Goal: Book appointment/travel/reservation

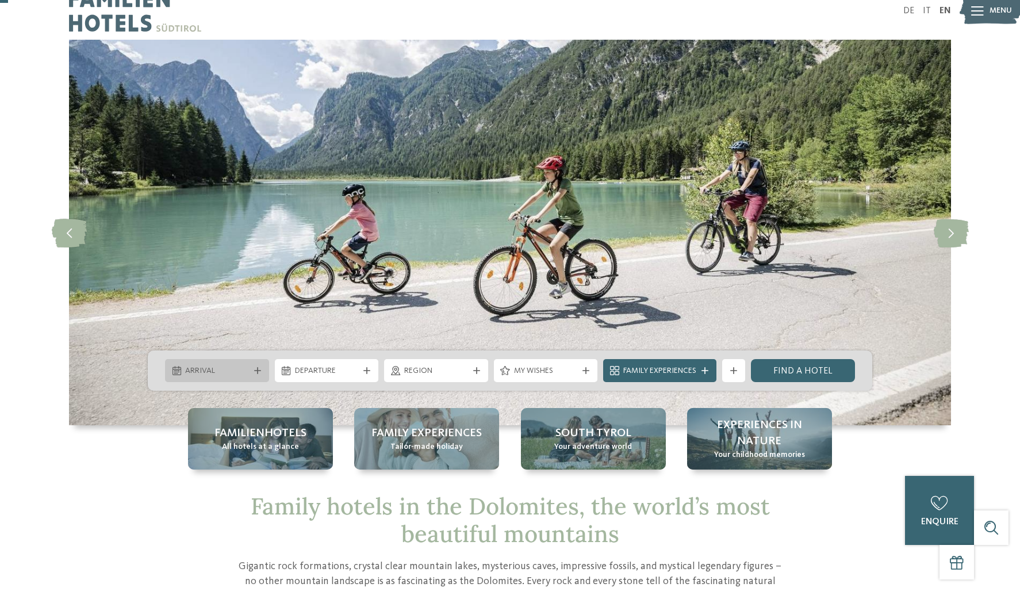
click at [231, 372] on span "Arrival" at bounding box center [217, 371] width 64 height 12
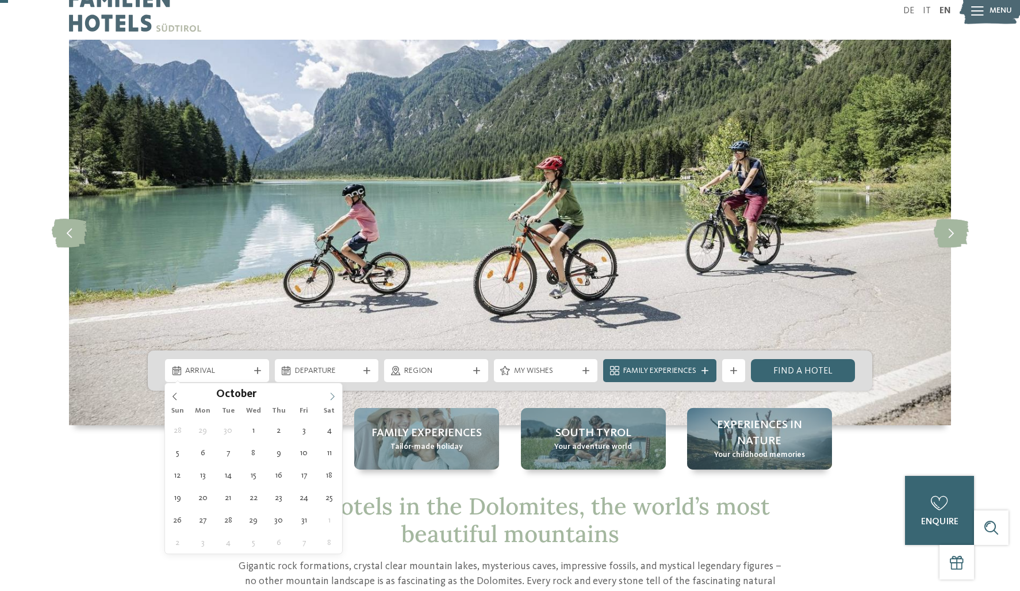
click at [327, 397] on span at bounding box center [333, 393] width 20 height 20
click at [327, 396] on span at bounding box center [333, 393] width 20 height 20
type div "[DATE]"
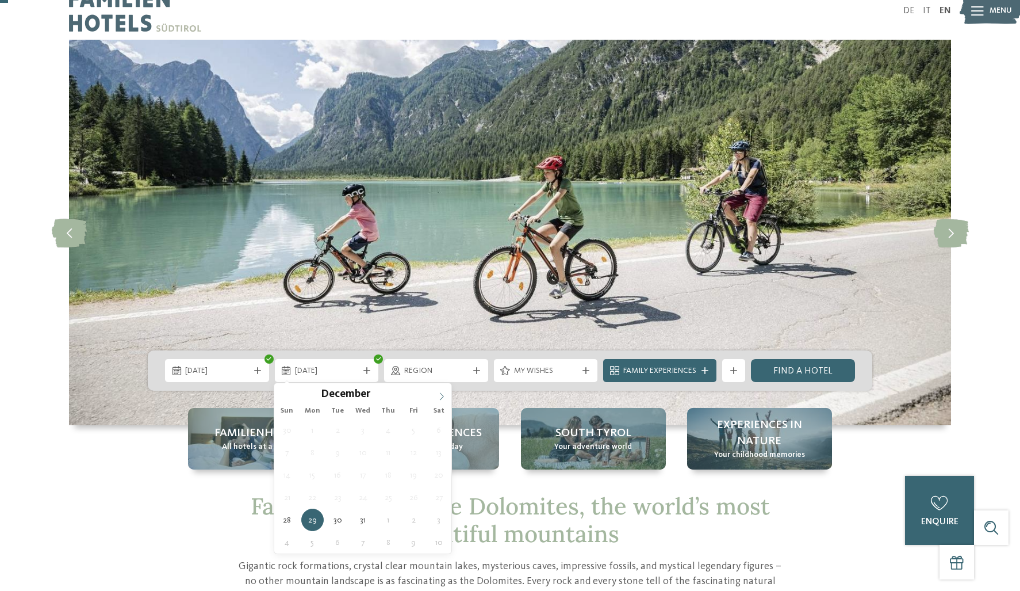
type input "****"
click at [440, 396] on icon at bounding box center [442, 396] width 8 height 8
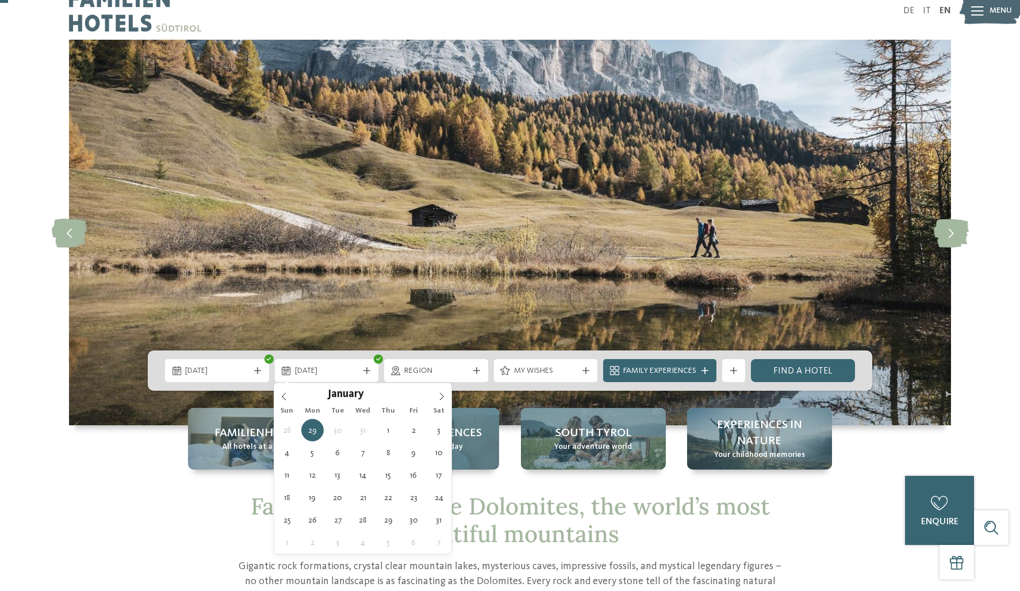
type div "[DATE]"
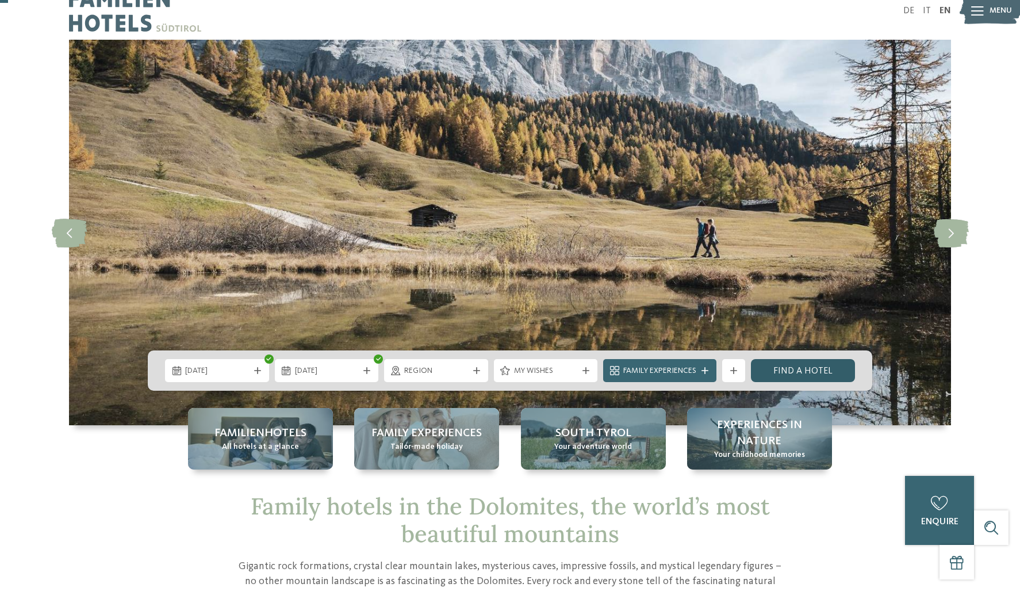
click at [783, 372] on link "Find a hotel" at bounding box center [803, 370] width 104 height 23
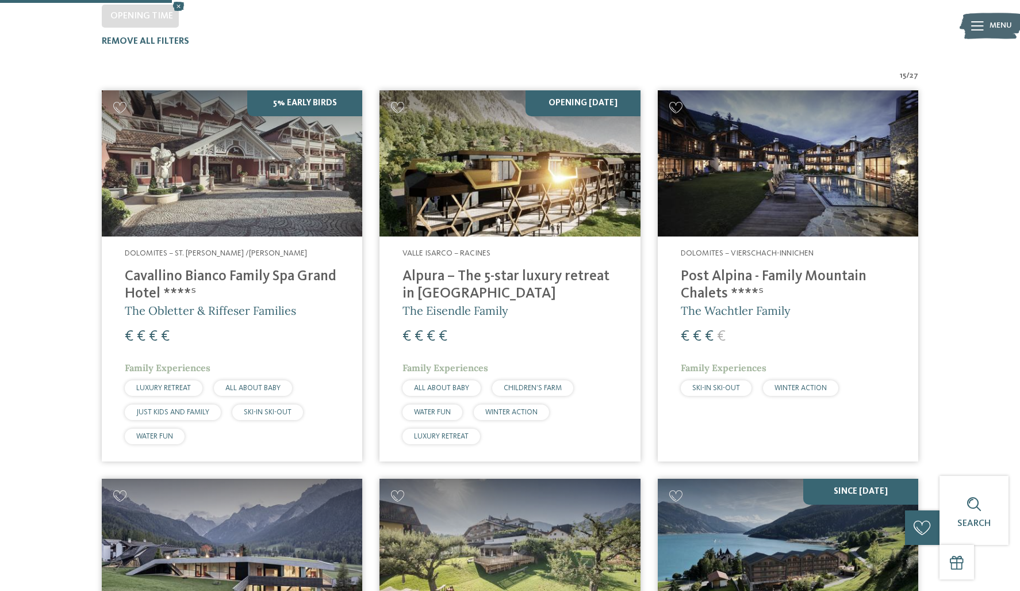
scroll to position [332, 0]
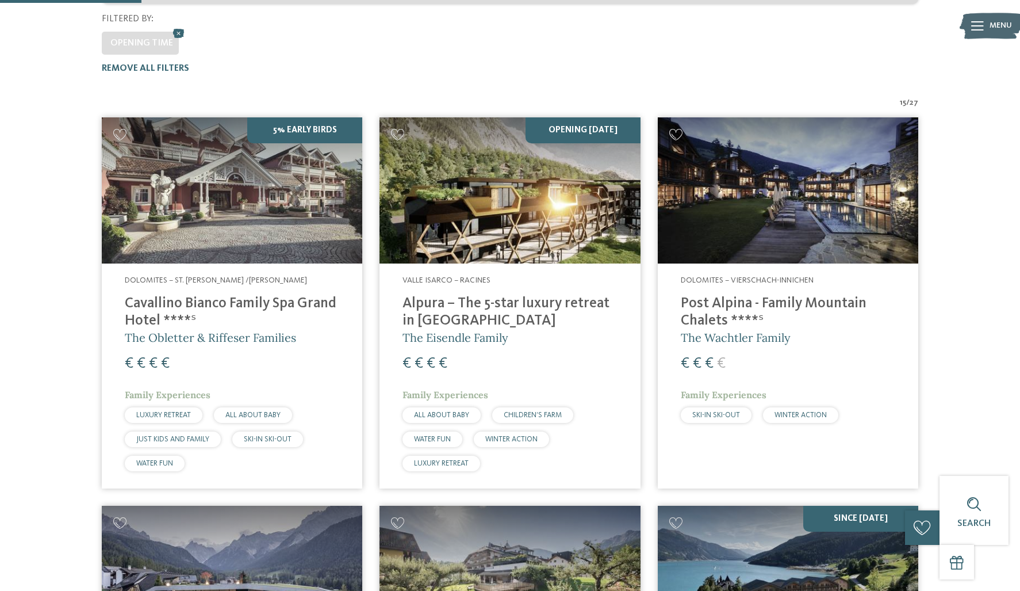
click at [498, 295] on h4 "Alpura – The 5-star luxury retreat in [GEOGRAPHIC_DATA]" at bounding box center [510, 312] width 215 height 35
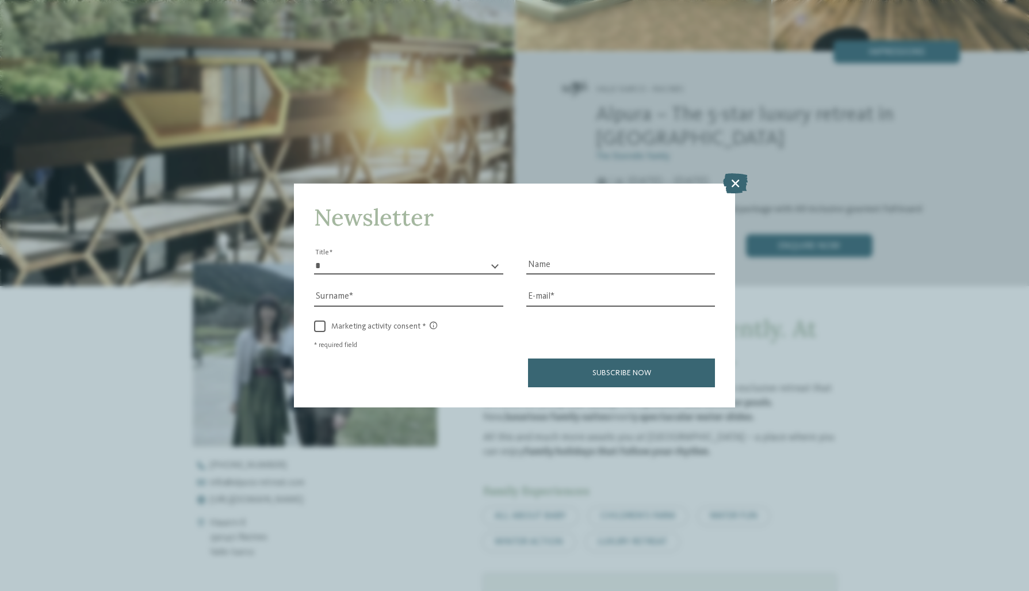
click at [729, 181] on icon at bounding box center [735, 183] width 25 height 20
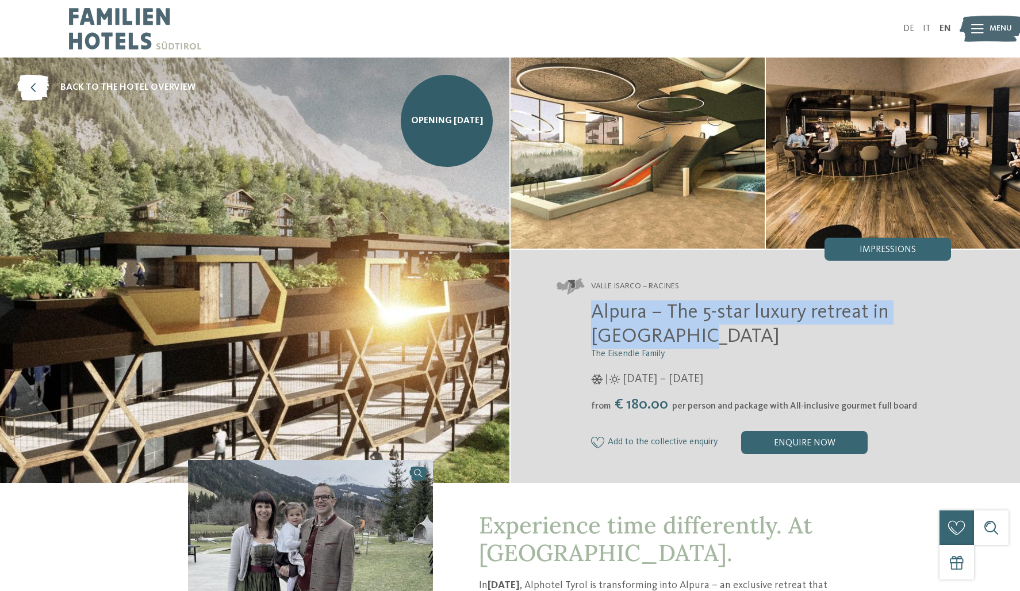
drag, startPoint x: 592, startPoint y: 313, endPoint x: 633, endPoint y: 331, distance: 44.3
click at [633, 331] on h2 "Alpura – The 5-star luxury retreat in South Tyrol" at bounding box center [771, 324] width 360 height 48
copy span "Alpura – The 5-star luxury retreat in South Tyrol"
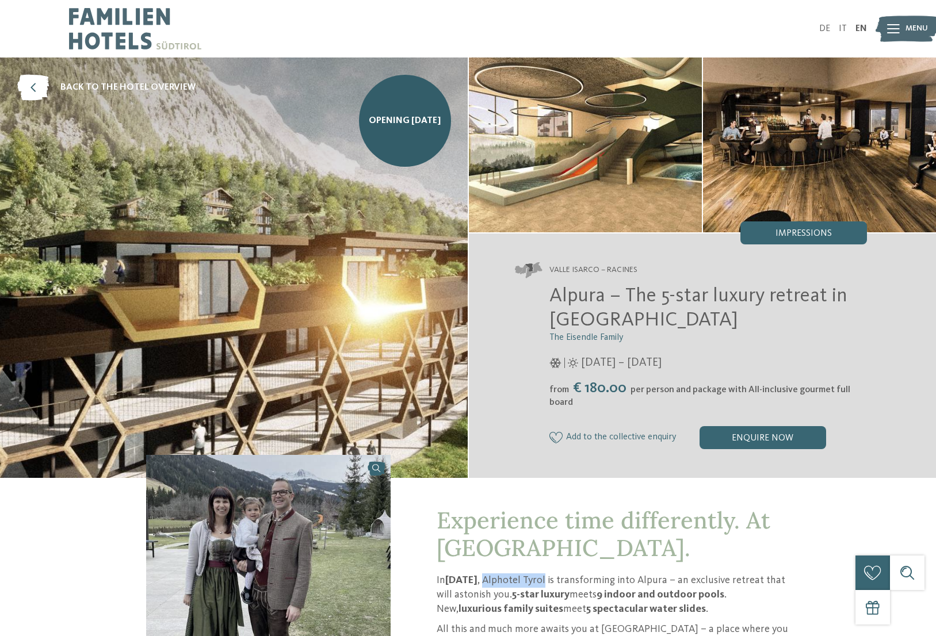
drag, startPoint x: 581, startPoint y: 579, endPoint x: 524, endPoint y: 583, distance: 57.1
click at [524, 583] on p "In November 2025 , Alphotel Tyrol is transforming into Alpura – an exclusive re…" at bounding box center [613, 596] width 353 height 44
copy p "Alphotel Tyrol"
click at [804, 229] on span "Impressions" at bounding box center [803, 233] width 56 height 9
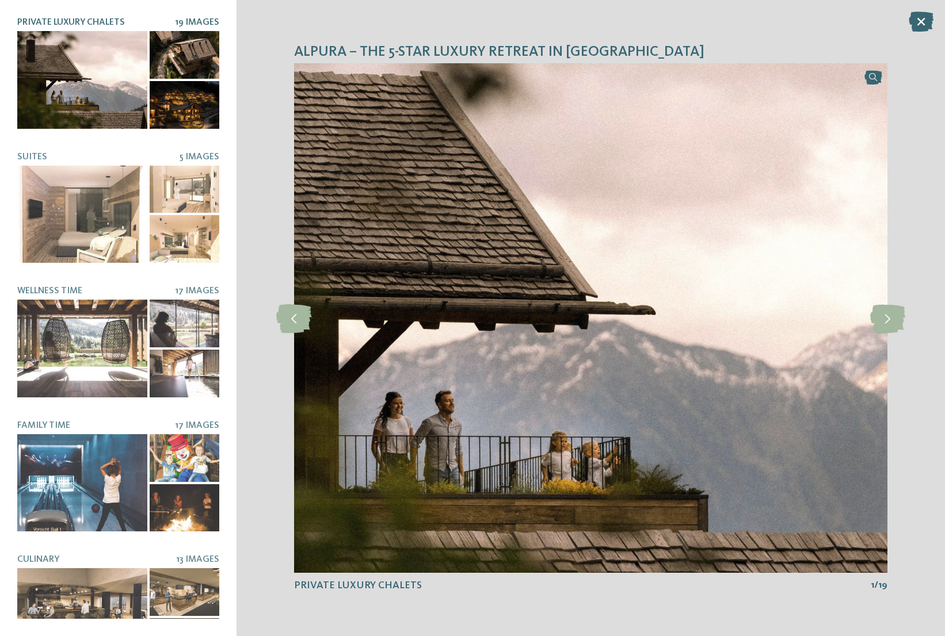
click at [175, 56] on div at bounding box center [185, 55] width 70 height 48
click at [171, 90] on div at bounding box center [185, 105] width 70 height 48
click at [885, 319] on icon at bounding box center [887, 318] width 35 height 29
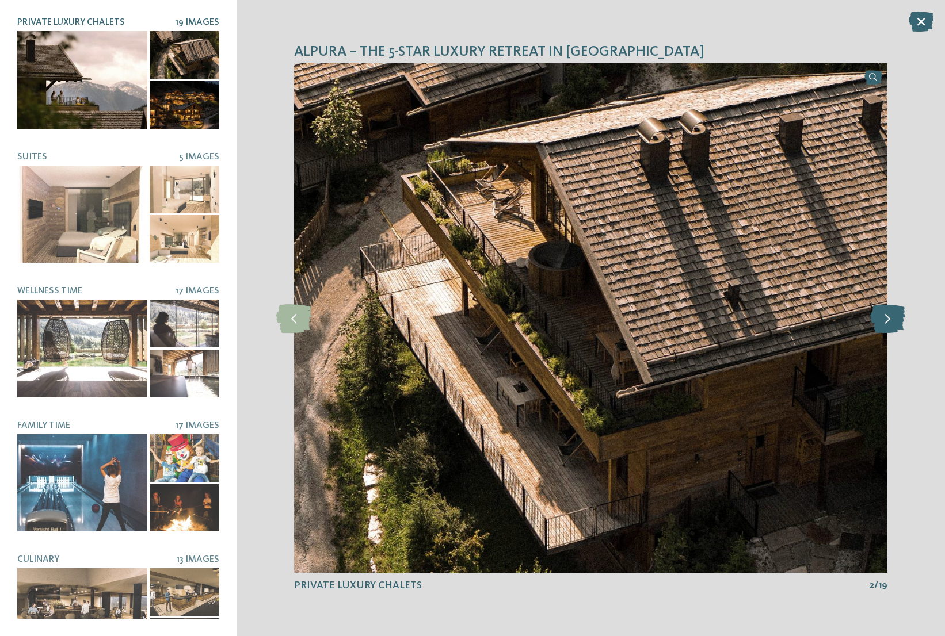
click at [885, 319] on icon at bounding box center [887, 318] width 35 height 29
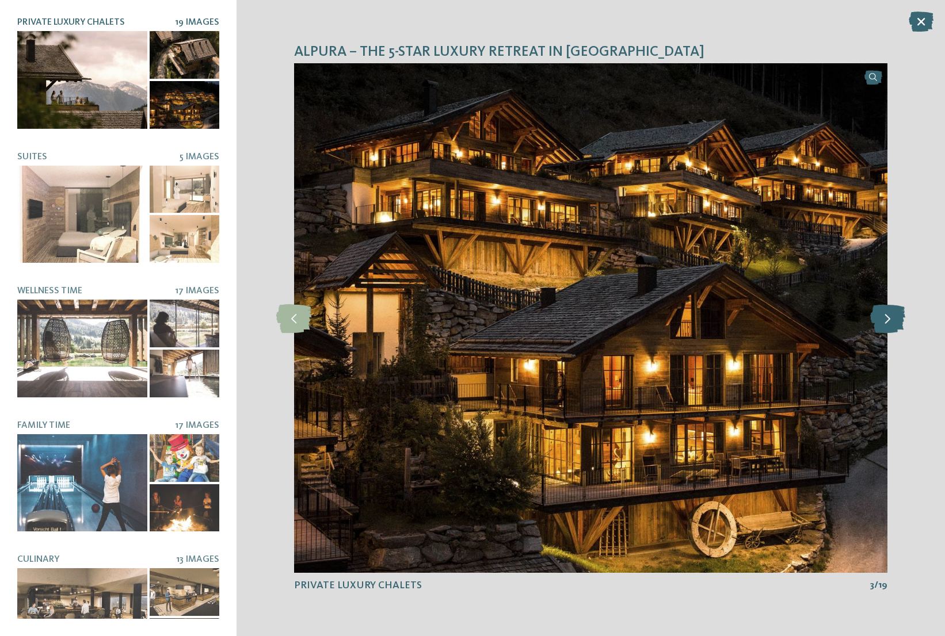
click at [885, 319] on icon at bounding box center [887, 318] width 35 height 29
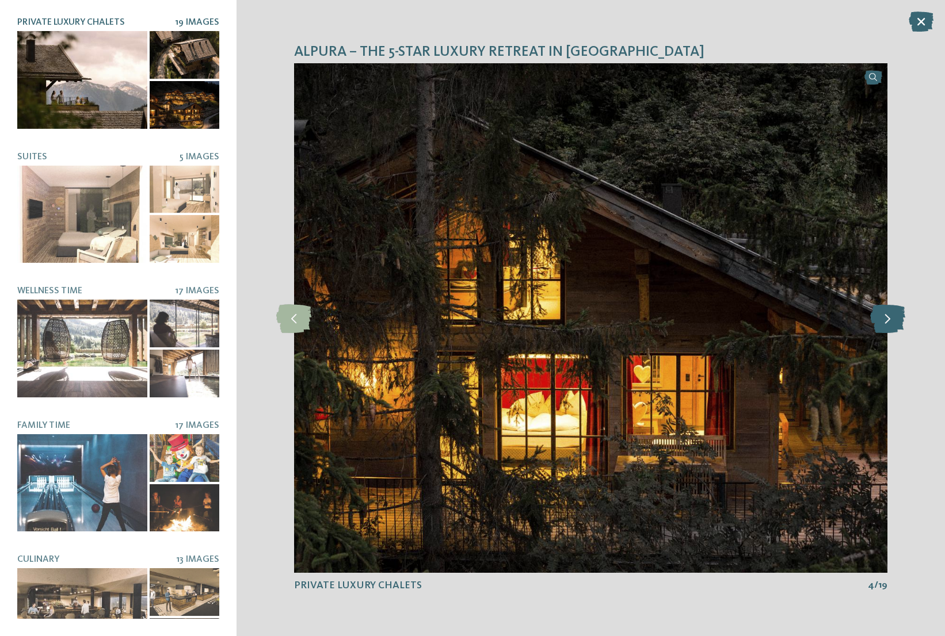
click at [885, 319] on icon at bounding box center [887, 318] width 35 height 29
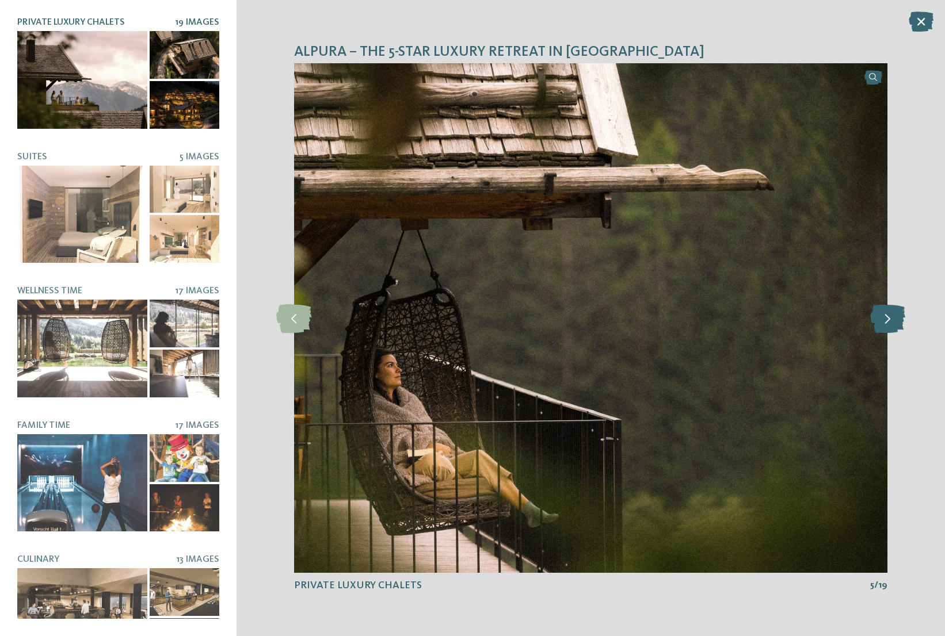
click at [885, 319] on icon at bounding box center [887, 318] width 35 height 29
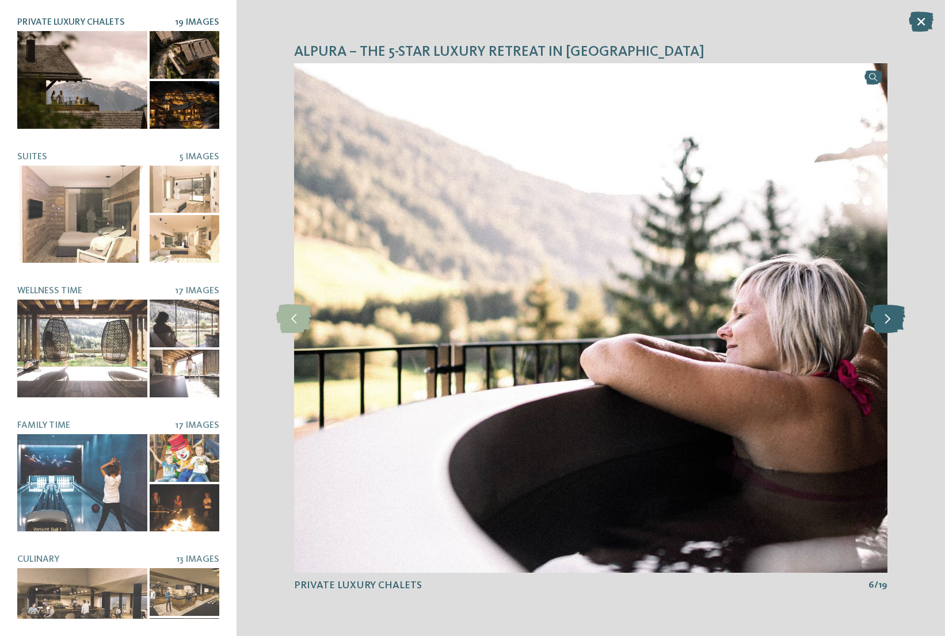
click at [885, 319] on icon at bounding box center [887, 318] width 35 height 29
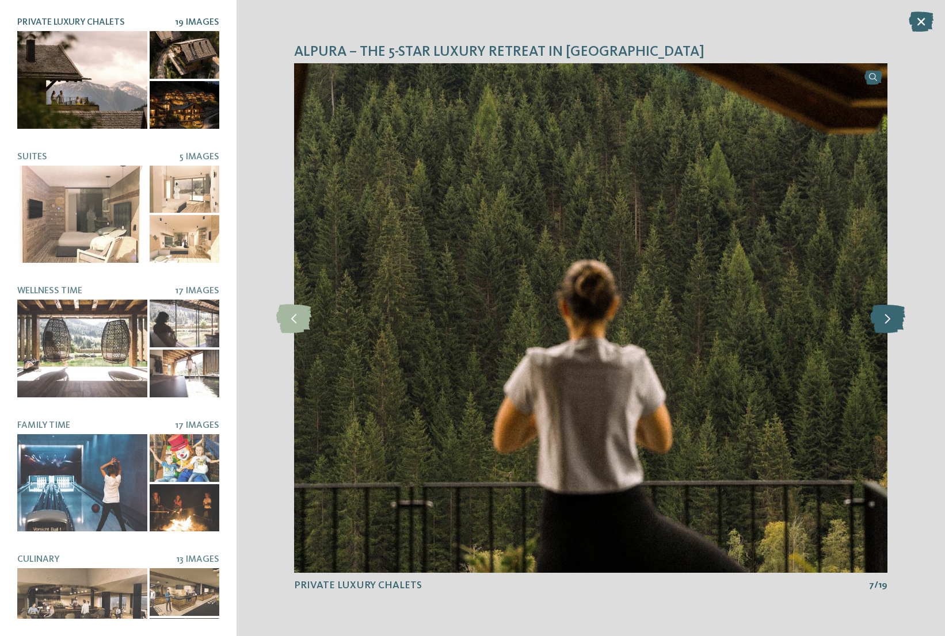
click at [885, 319] on icon at bounding box center [887, 318] width 35 height 29
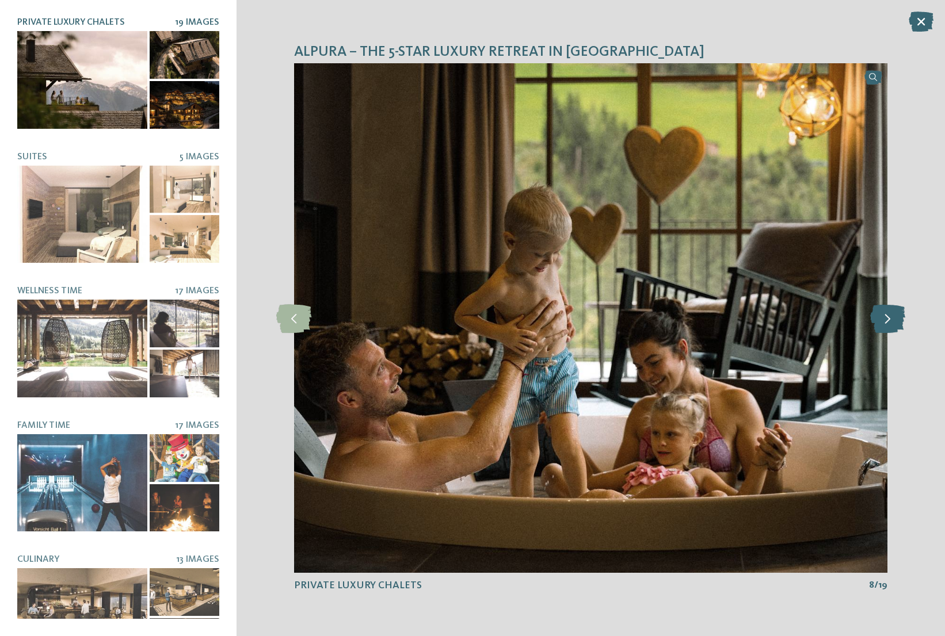
click at [885, 319] on icon at bounding box center [887, 318] width 35 height 29
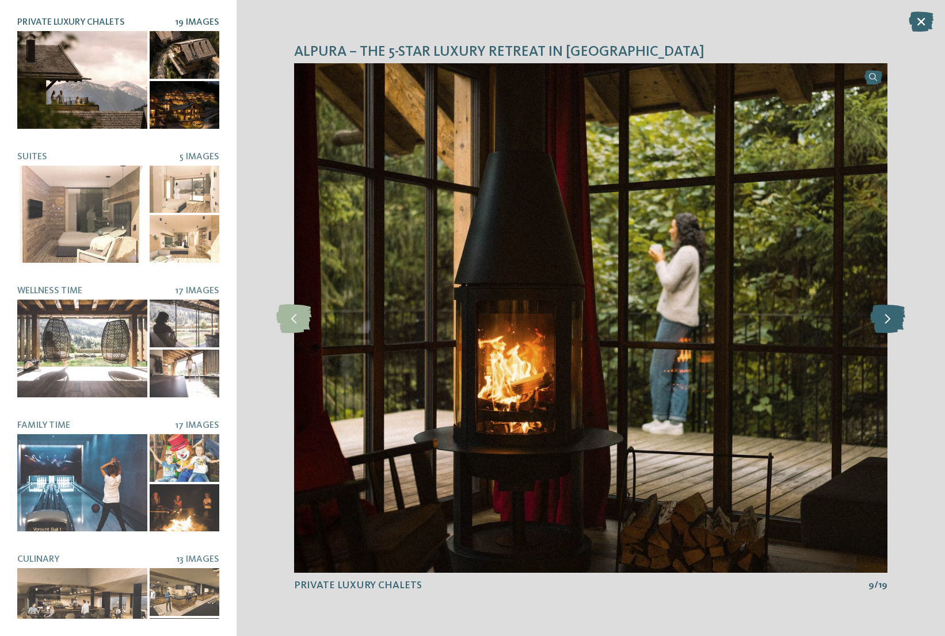
click at [885, 319] on icon at bounding box center [887, 318] width 35 height 29
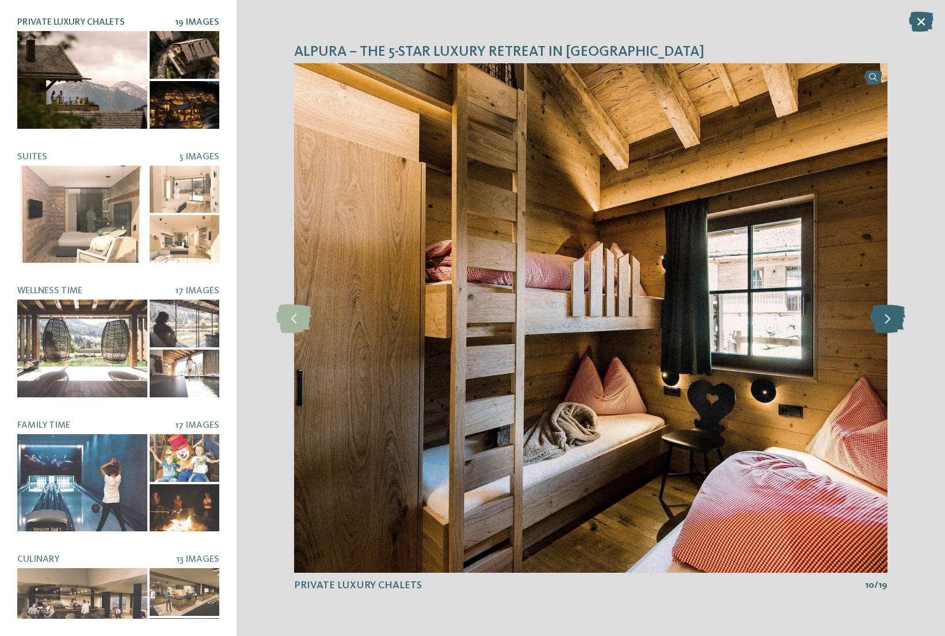
click at [885, 319] on icon at bounding box center [887, 318] width 35 height 29
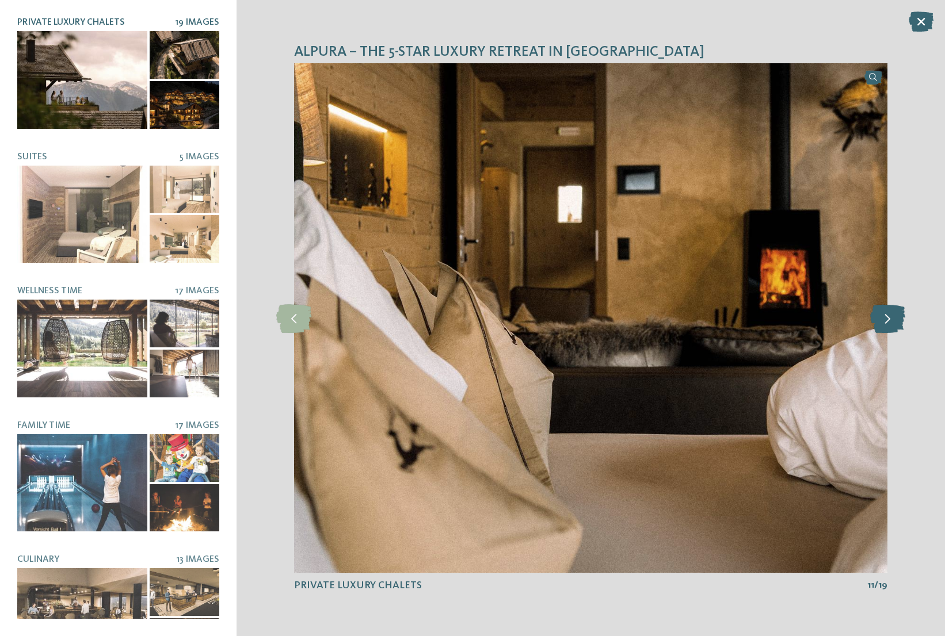
click at [885, 319] on icon at bounding box center [887, 318] width 35 height 29
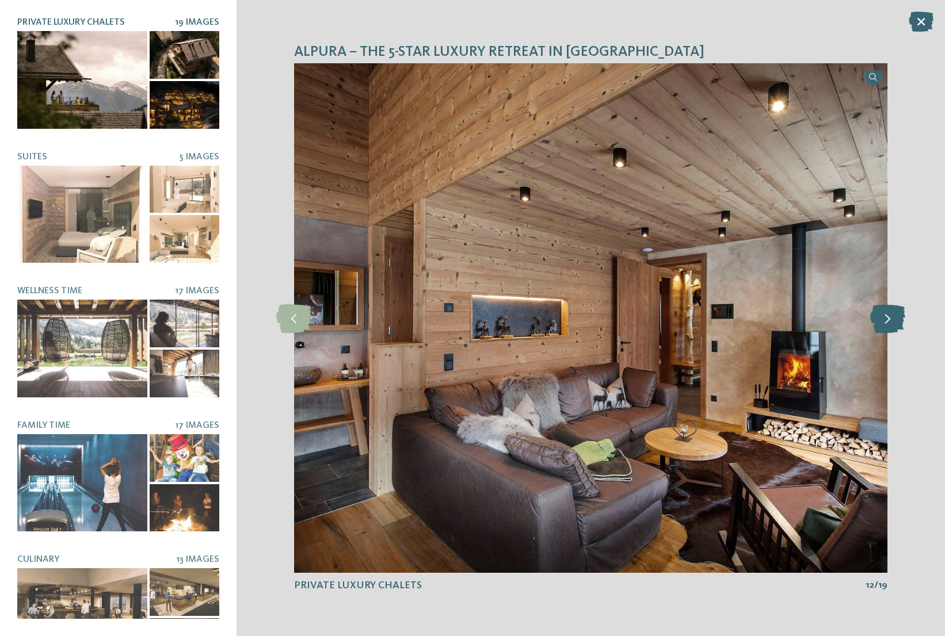
click at [885, 319] on icon at bounding box center [887, 318] width 35 height 29
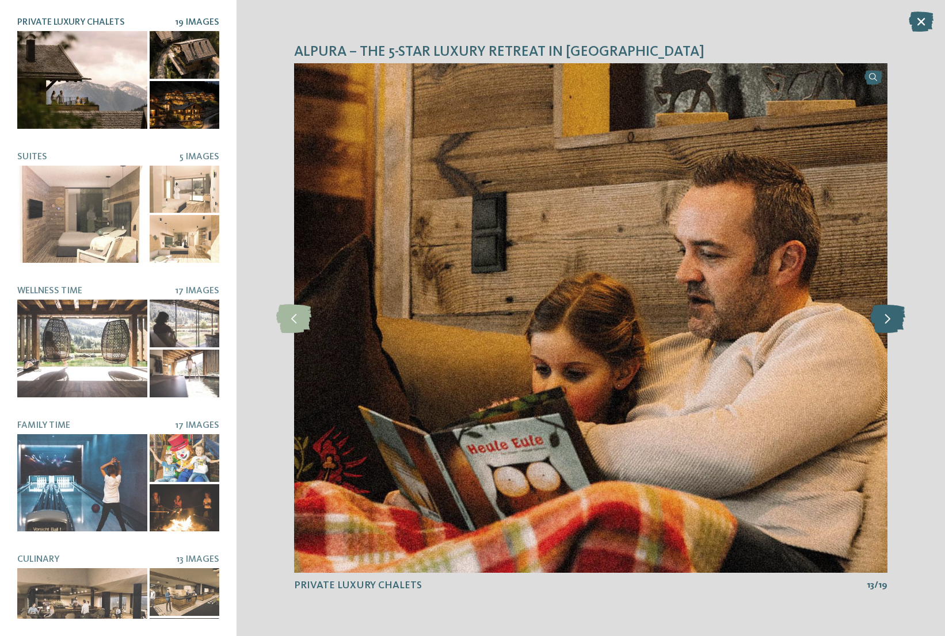
click at [885, 319] on icon at bounding box center [887, 318] width 35 height 29
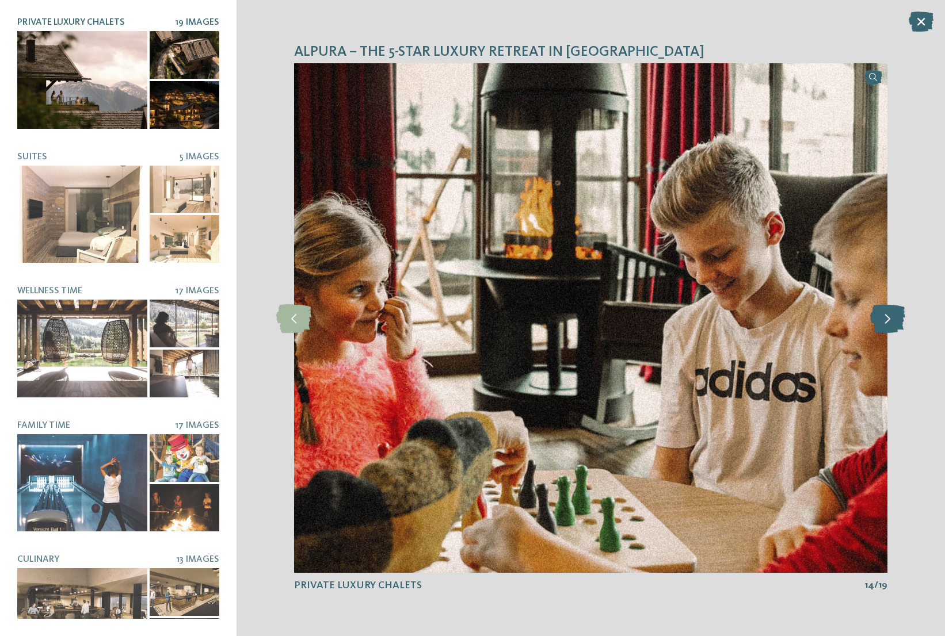
click at [885, 319] on icon at bounding box center [887, 318] width 35 height 29
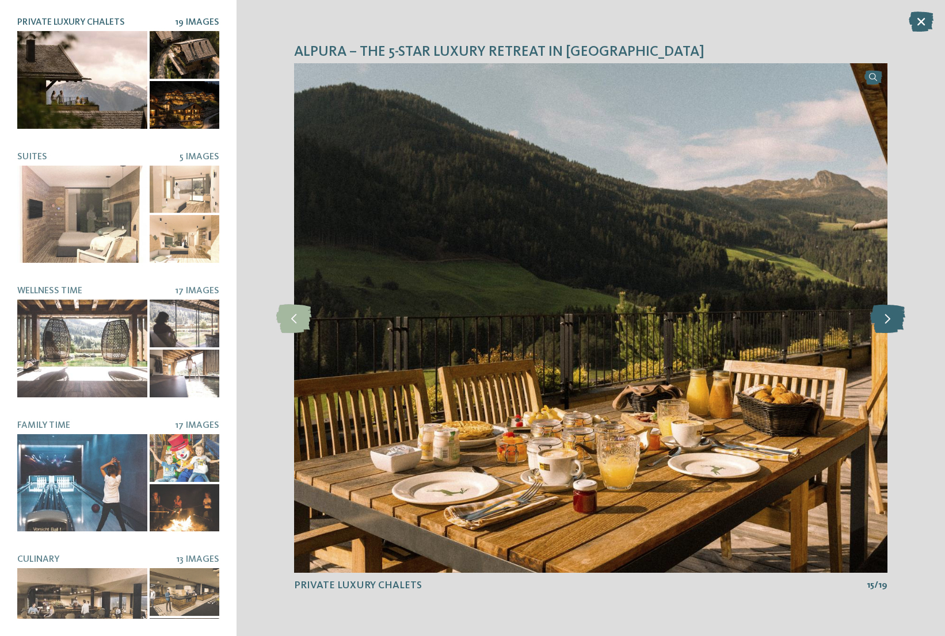
click at [885, 319] on icon at bounding box center [887, 318] width 35 height 29
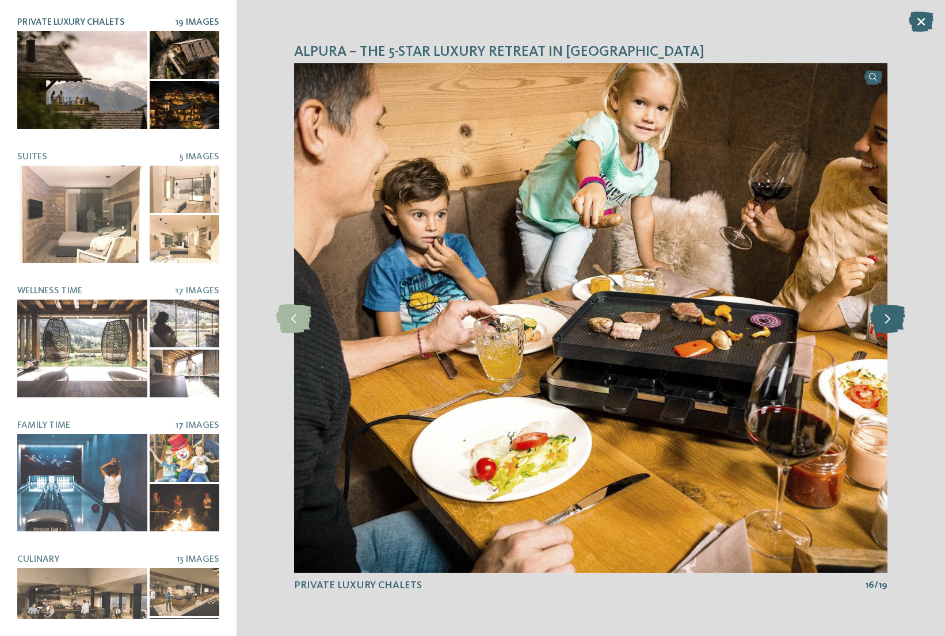
click at [877, 323] on icon at bounding box center [887, 318] width 35 height 29
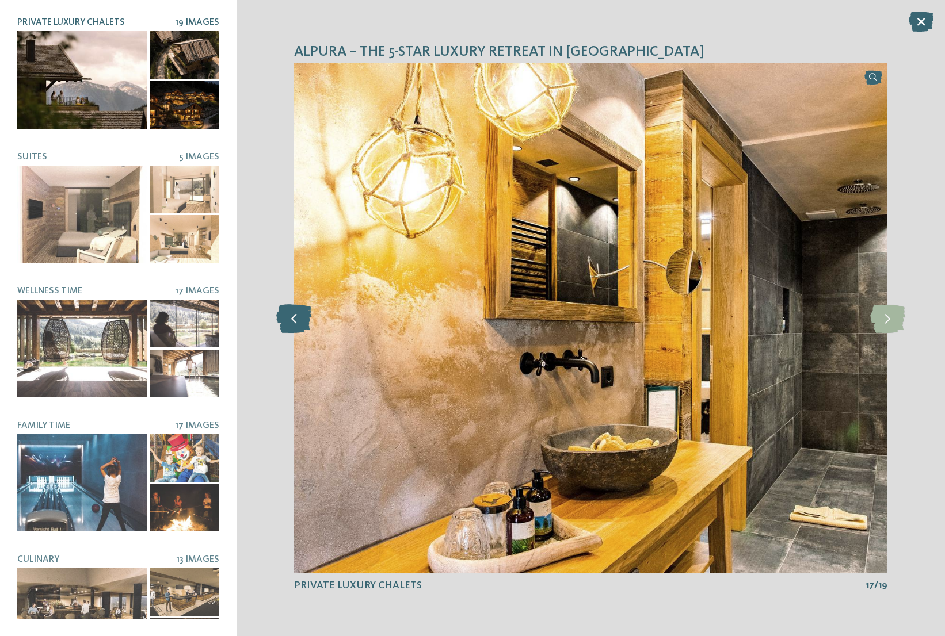
click at [301, 319] on icon at bounding box center [293, 318] width 35 height 29
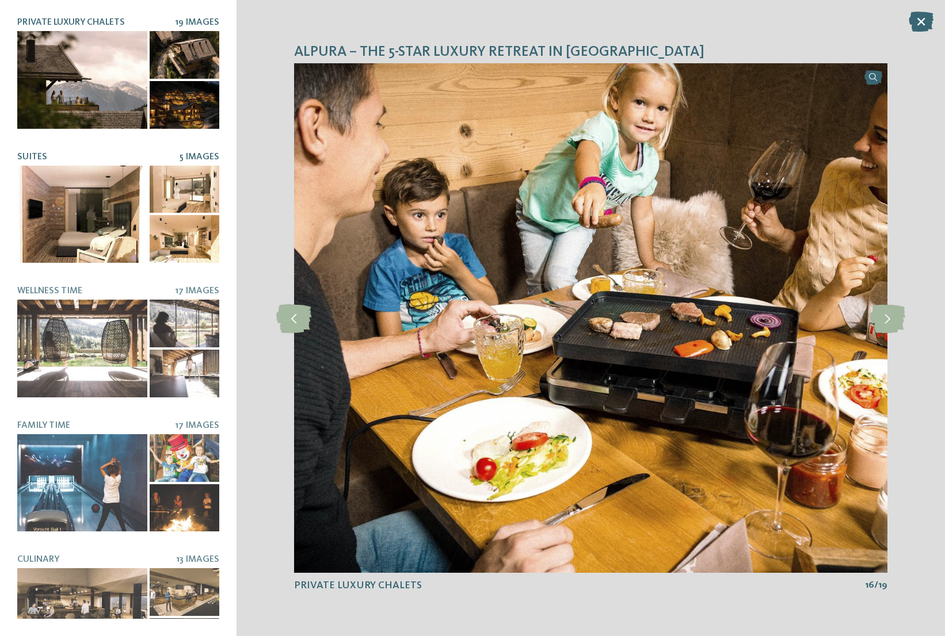
click at [96, 227] on div at bounding box center [82, 214] width 130 height 97
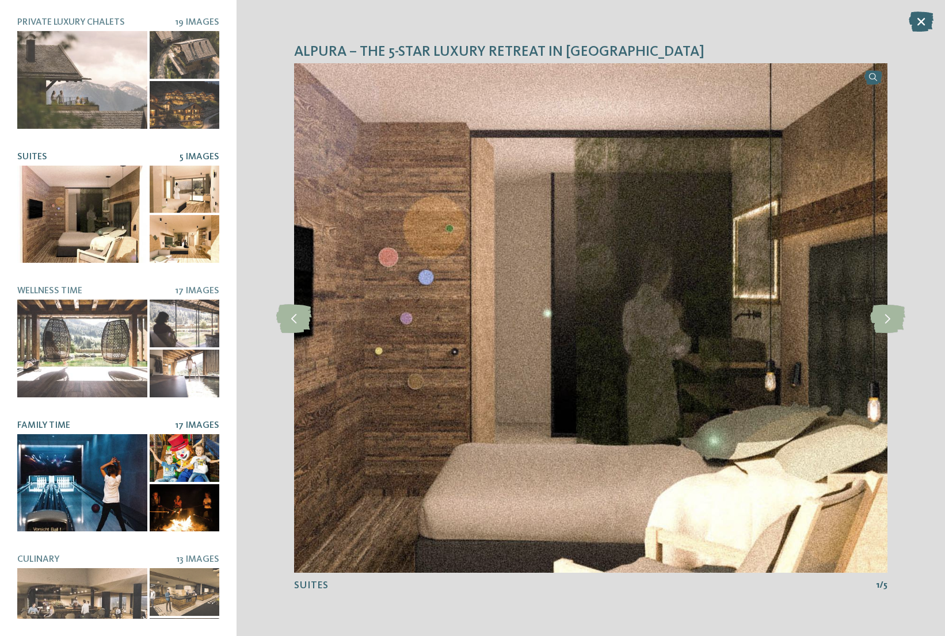
click at [99, 482] on div at bounding box center [82, 482] width 130 height 97
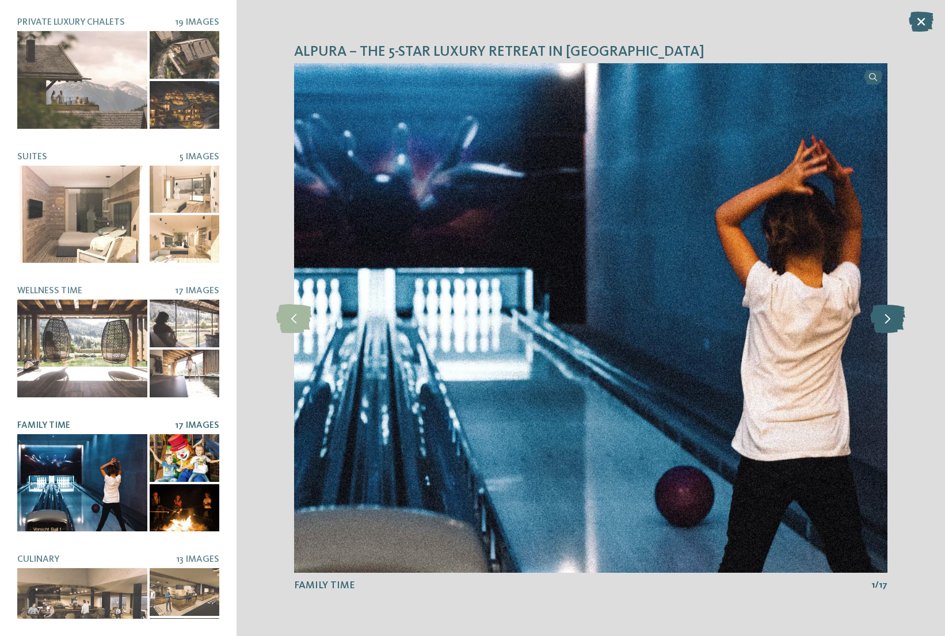
click at [893, 318] on icon at bounding box center [887, 318] width 35 height 29
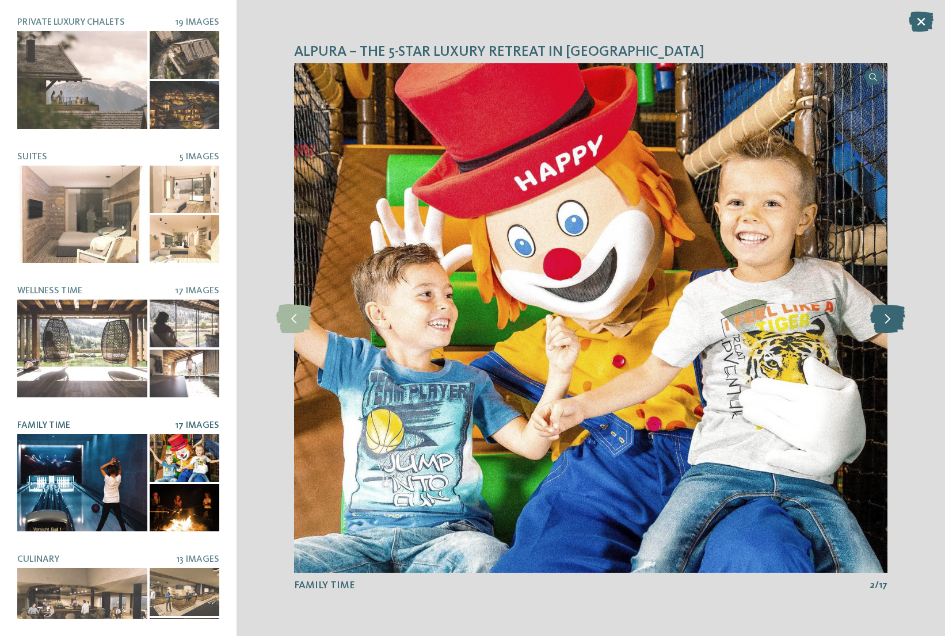
click at [893, 319] on icon at bounding box center [887, 318] width 35 height 29
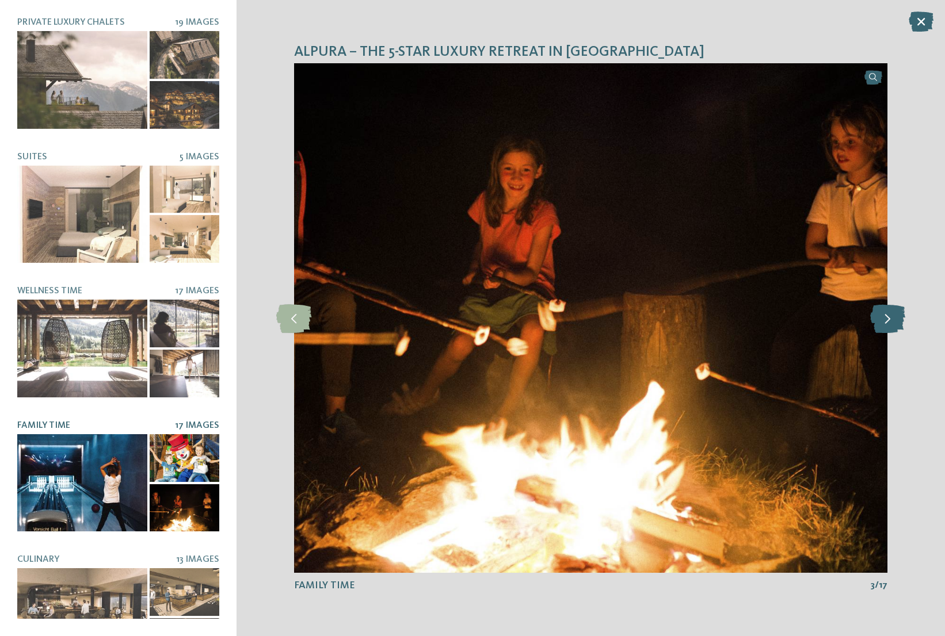
click at [893, 319] on icon at bounding box center [887, 318] width 35 height 29
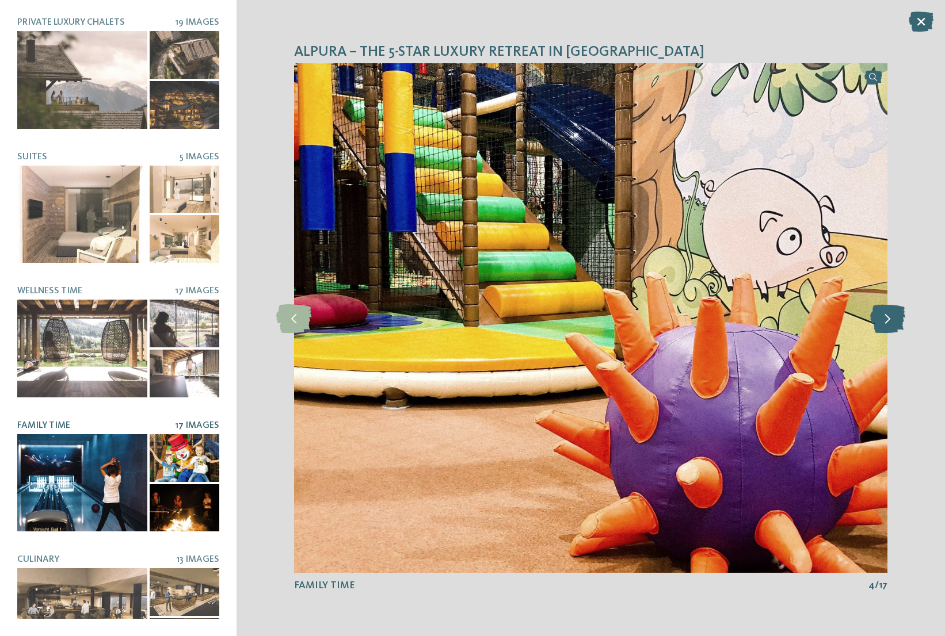
click at [893, 319] on icon at bounding box center [887, 318] width 35 height 29
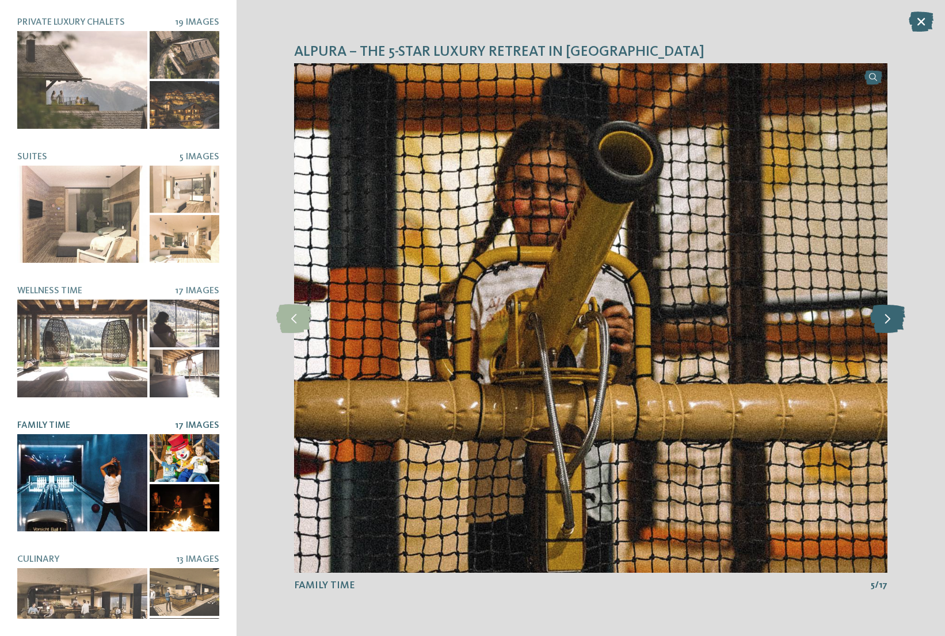
click at [893, 319] on icon at bounding box center [887, 318] width 35 height 29
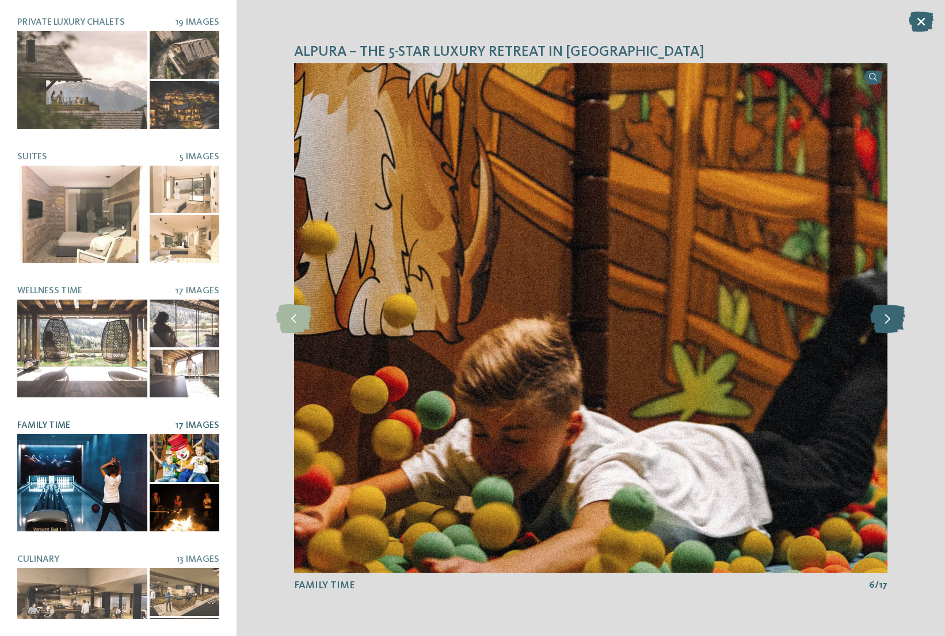
click at [893, 319] on icon at bounding box center [887, 318] width 35 height 29
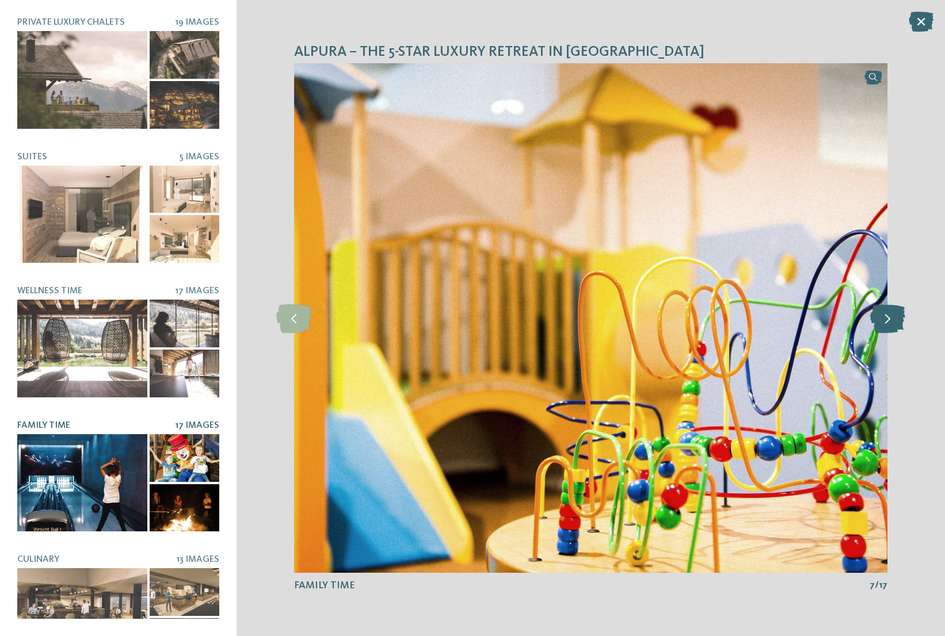
click at [893, 319] on icon at bounding box center [887, 318] width 35 height 29
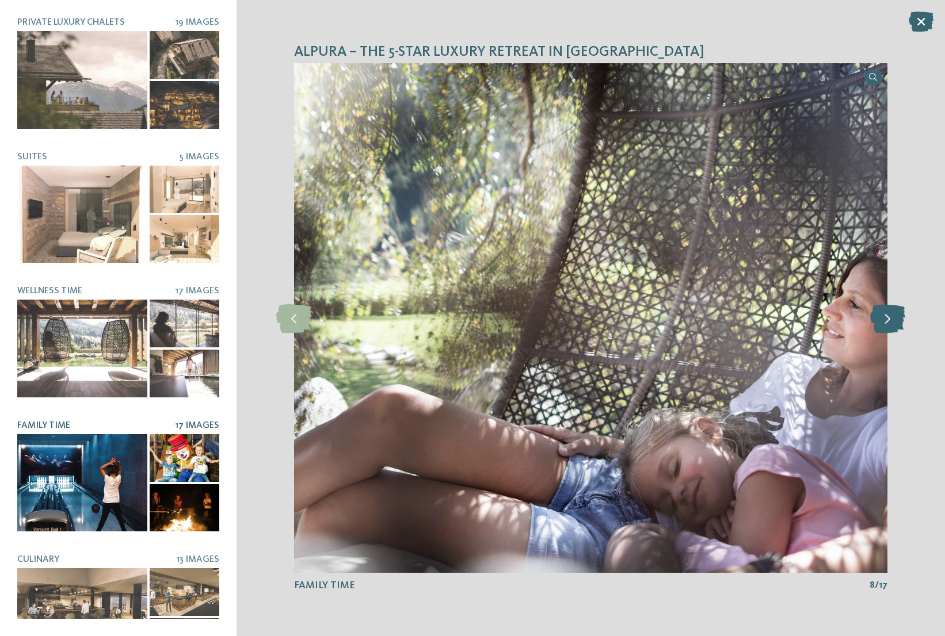
click at [892, 319] on icon at bounding box center [887, 318] width 35 height 29
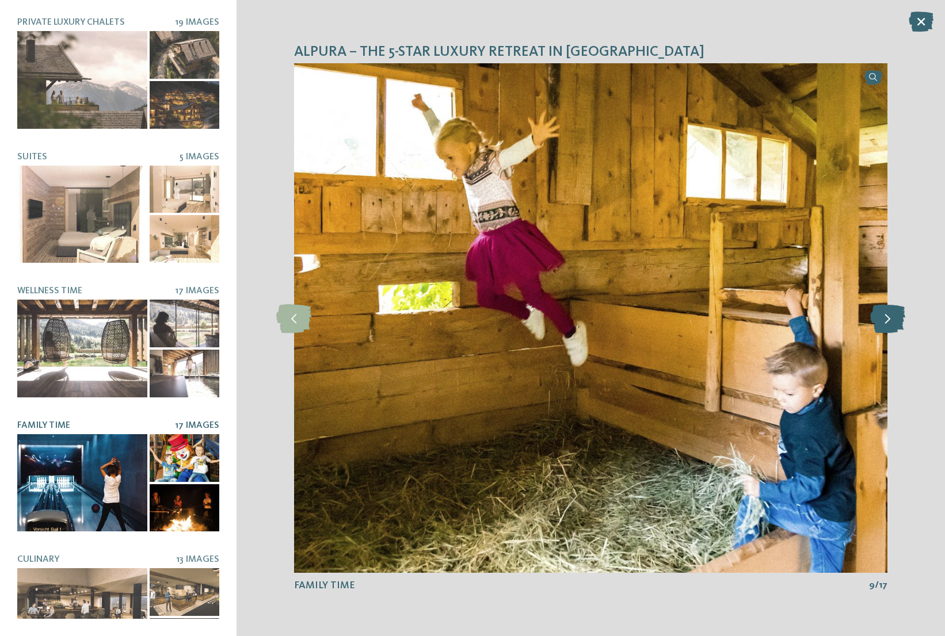
click at [892, 319] on icon at bounding box center [887, 318] width 35 height 29
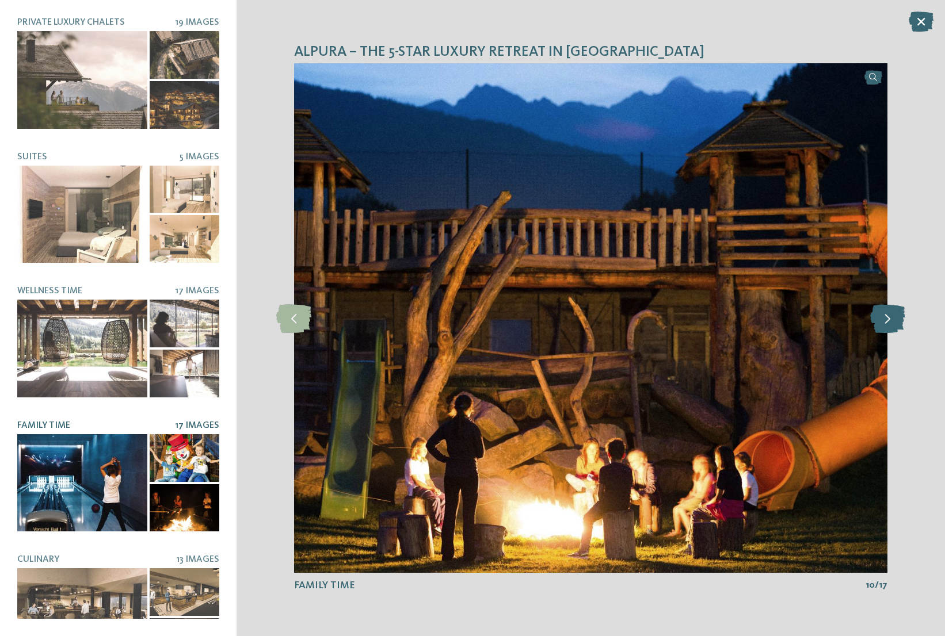
click at [892, 319] on icon at bounding box center [887, 318] width 35 height 29
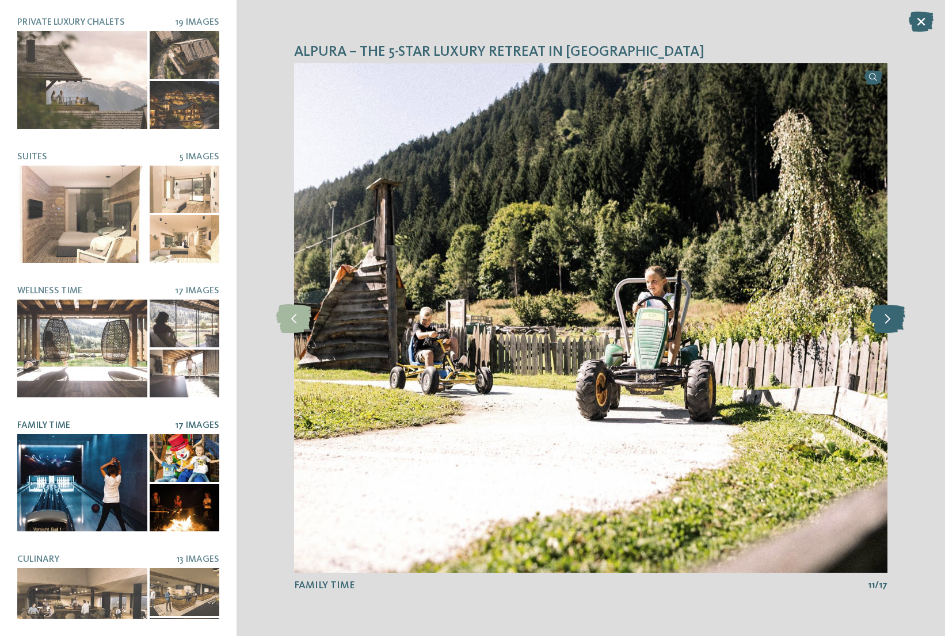
click at [892, 319] on icon at bounding box center [887, 318] width 35 height 29
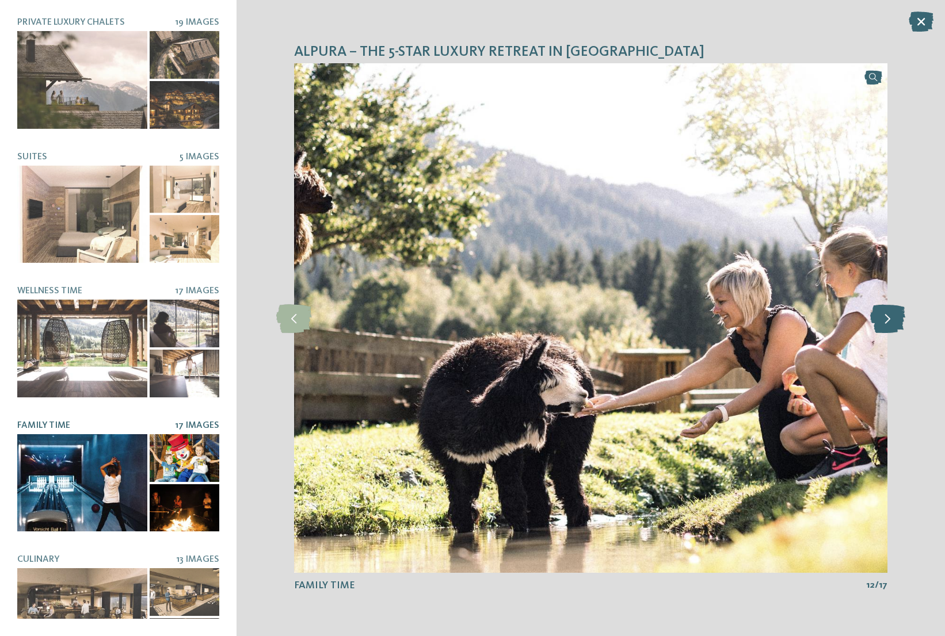
click at [892, 319] on icon at bounding box center [887, 318] width 35 height 29
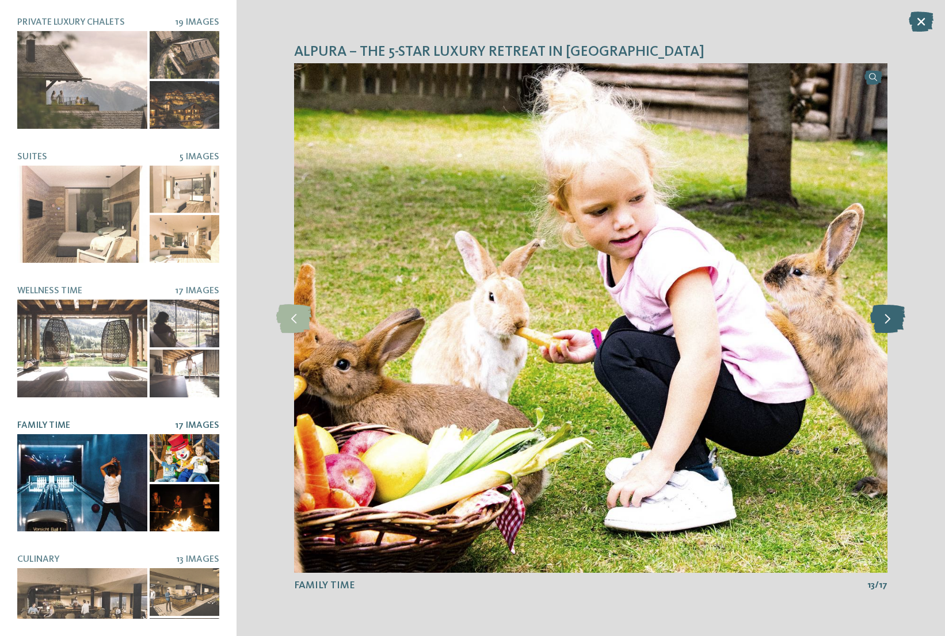
click at [892, 319] on icon at bounding box center [887, 318] width 35 height 29
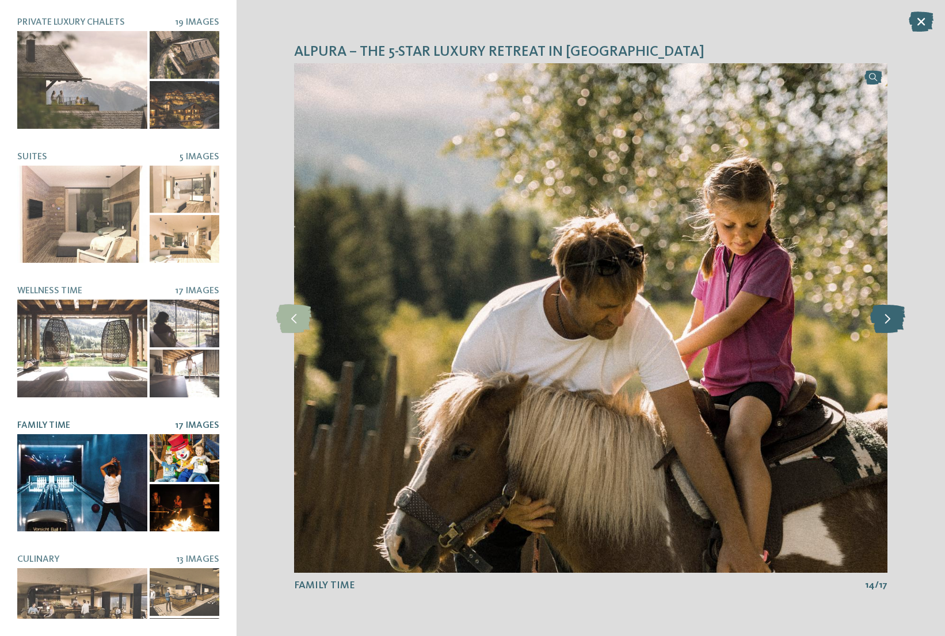
click at [892, 319] on icon at bounding box center [887, 318] width 35 height 29
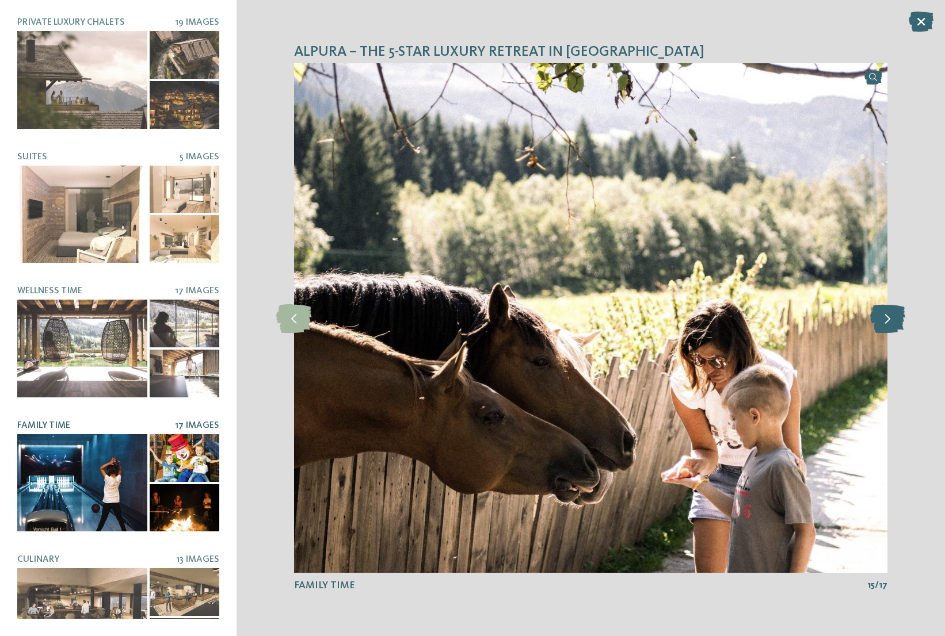
click at [893, 319] on icon at bounding box center [887, 318] width 35 height 29
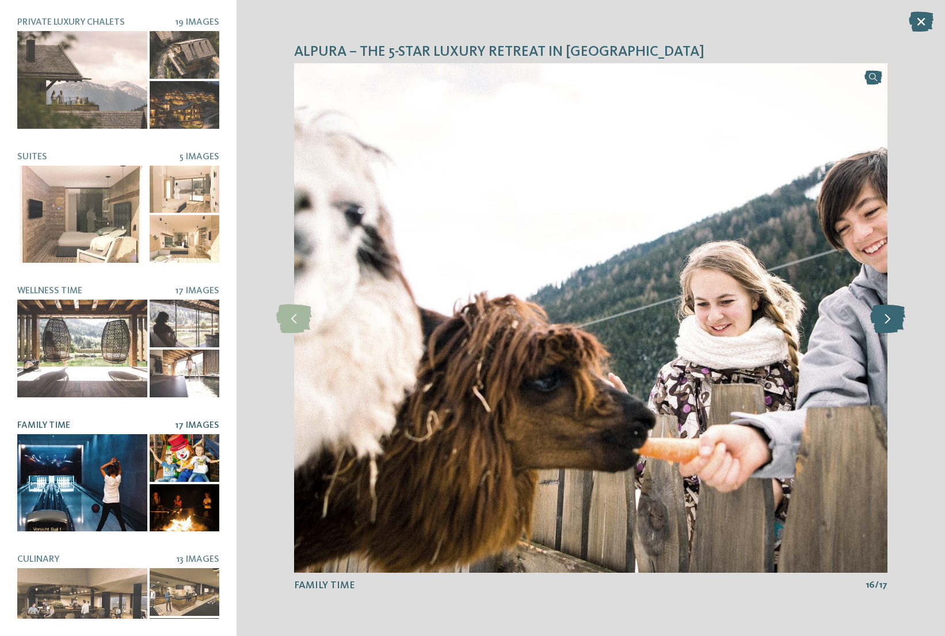
click at [881, 326] on icon at bounding box center [887, 318] width 35 height 29
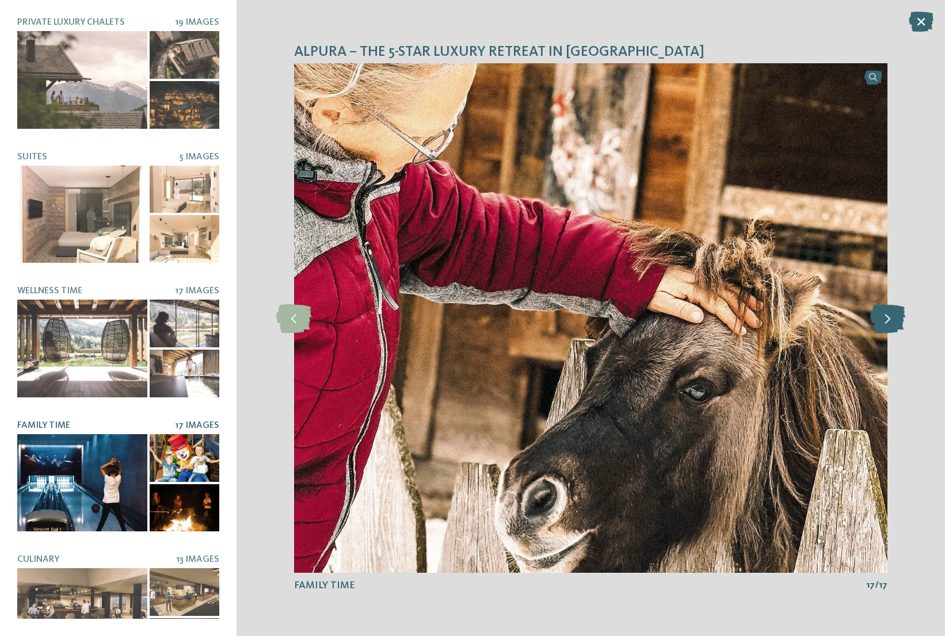
click at [881, 326] on icon at bounding box center [887, 318] width 35 height 29
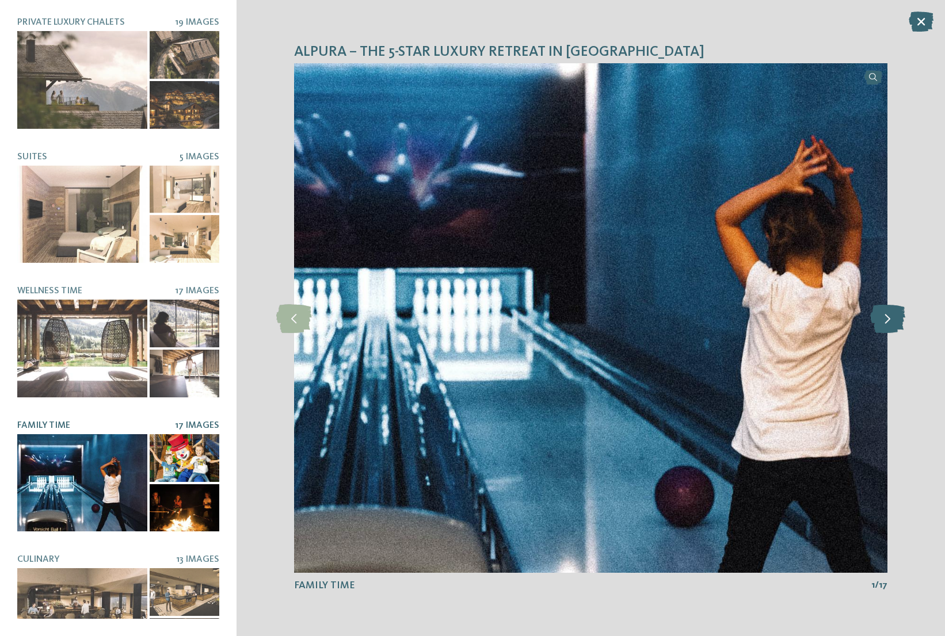
click at [881, 326] on icon at bounding box center [887, 318] width 35 height 29
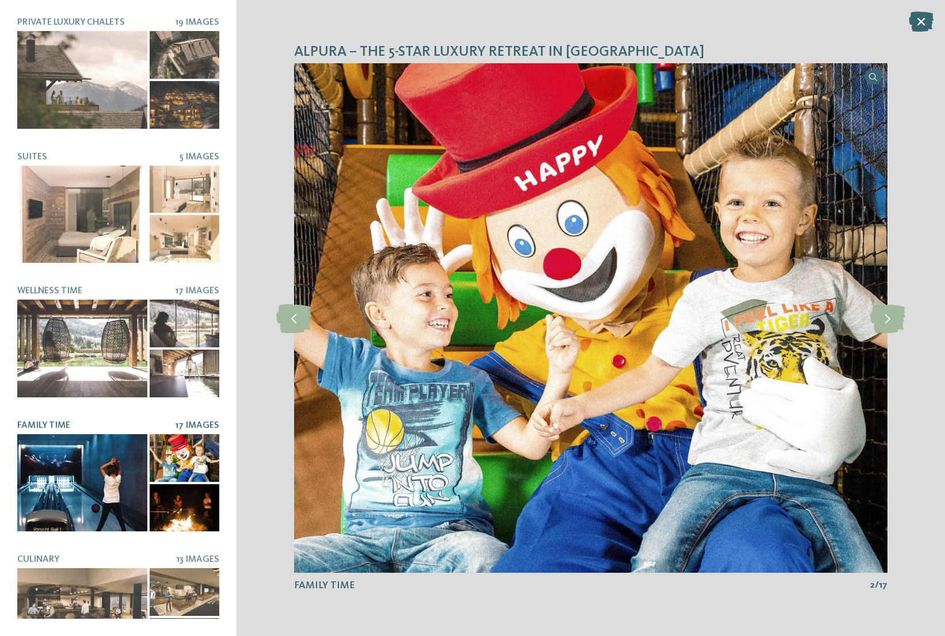
scroll to position [33, 0]
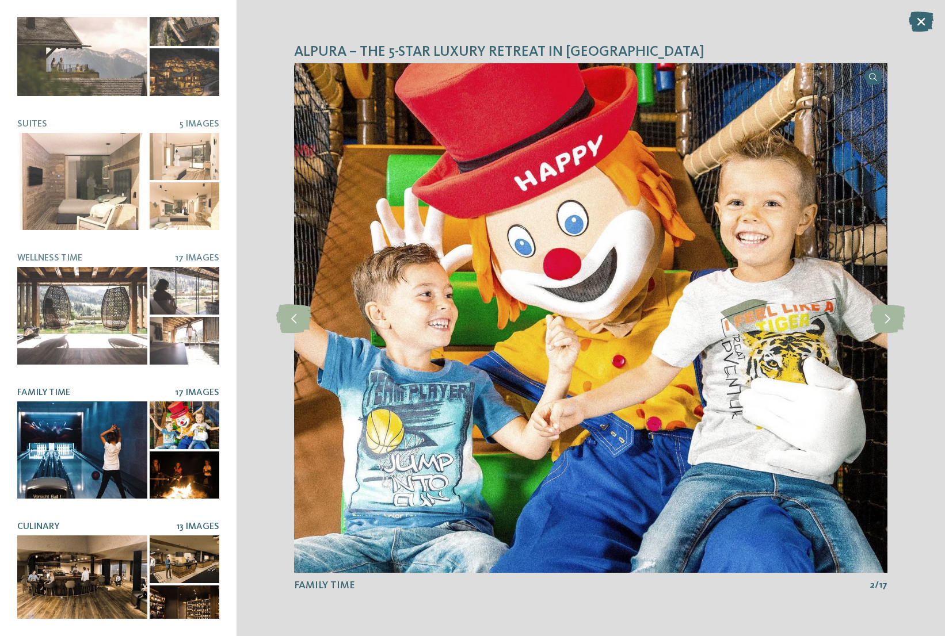
click at [191, 545] on div at bounding box center [185, 560] width 70 height 48
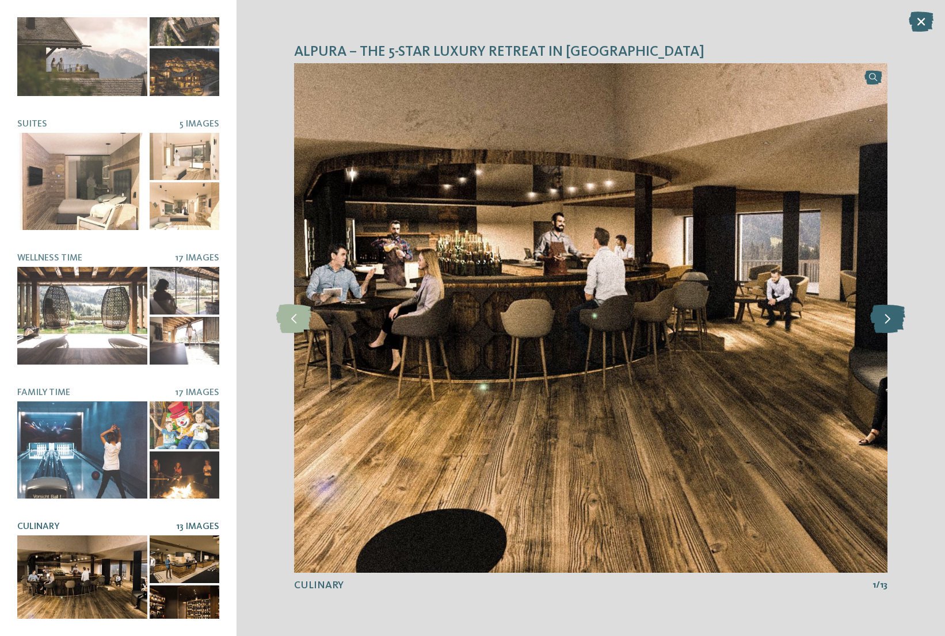
click at [891, 323] on icon at bounding box center [887, 318] width 35 height 29
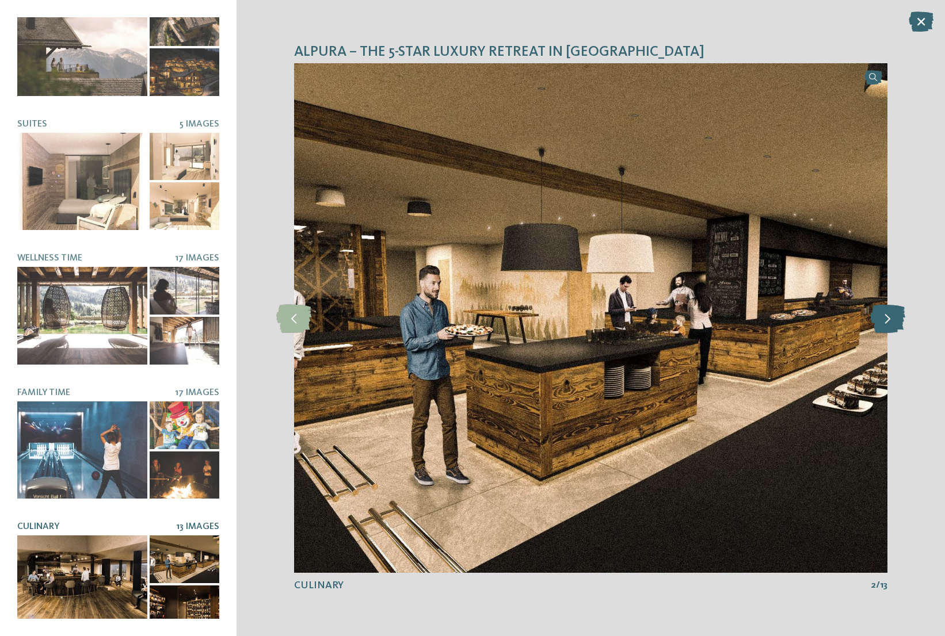
click at [891, 323] on icon at bounding box center [887, 318] width 35 height 29
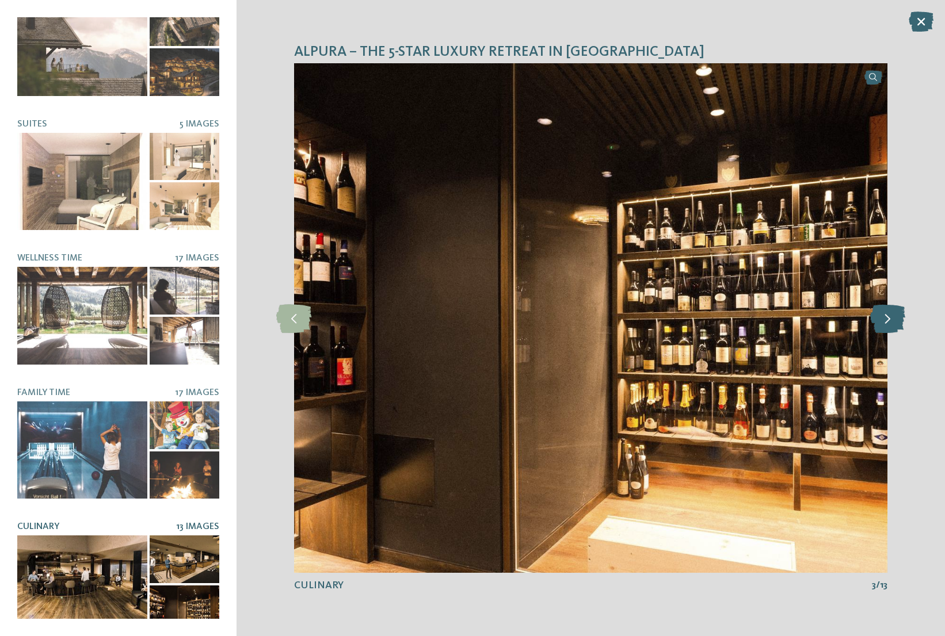
click at [891, 323] on icon at bounding box center [887, 318] width 35 height 29
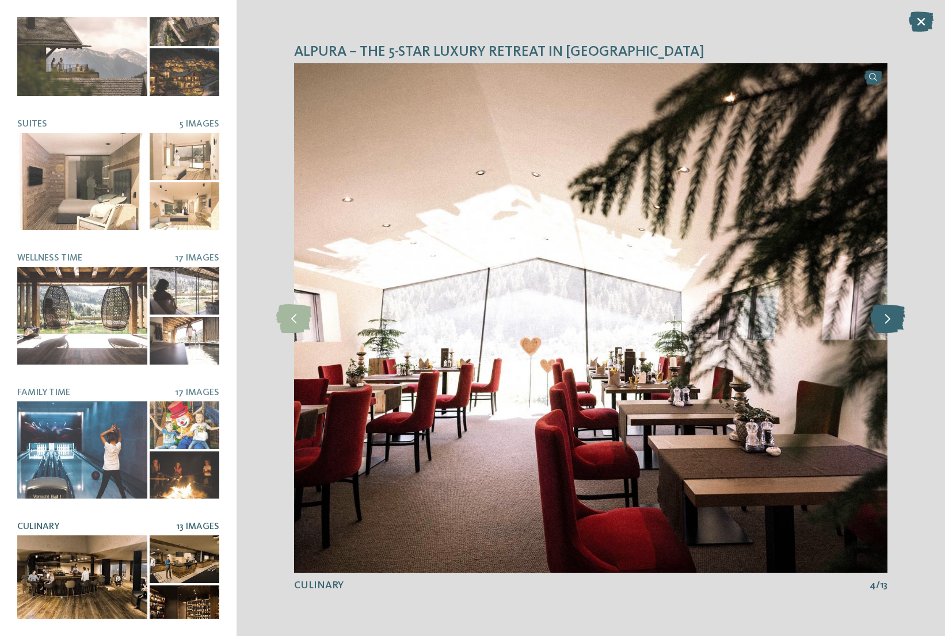
click at [891, 323] on icon at bounding box center [887, 318] width 35 height 29
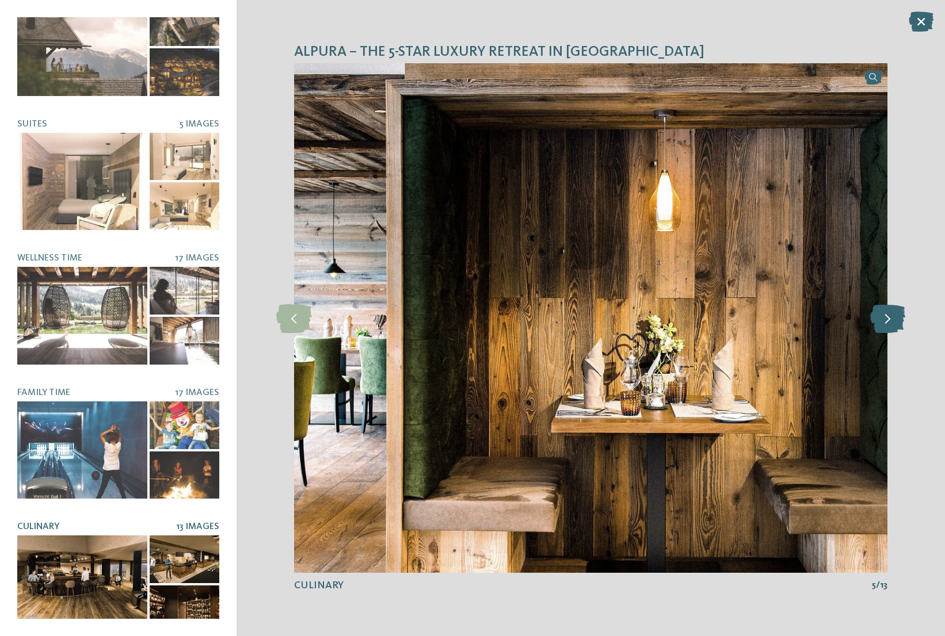
click at [891, 323] on icon at bounding box center [887, 318] width 35 height 29
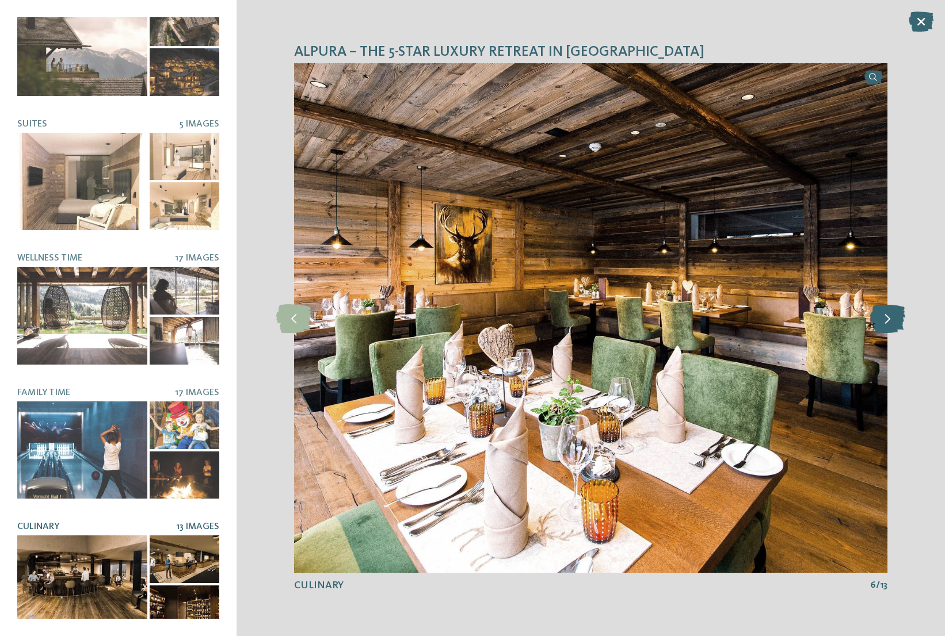
click at [891, 323] on icon at bounding box center [887, 318] width 35 height 29
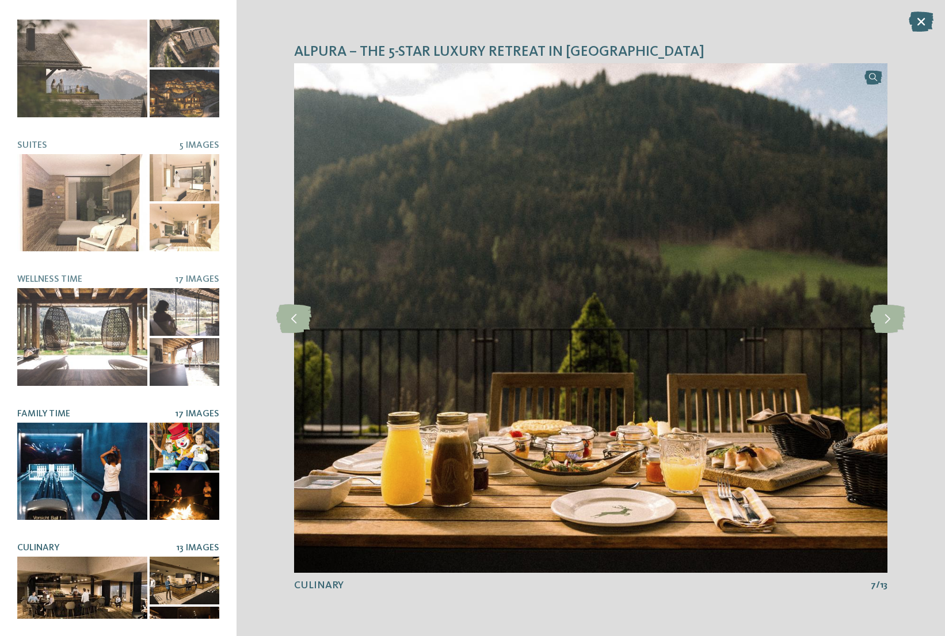
scroll to position [0, 0]
